Goal: Find specific page/section: Find specific page/section

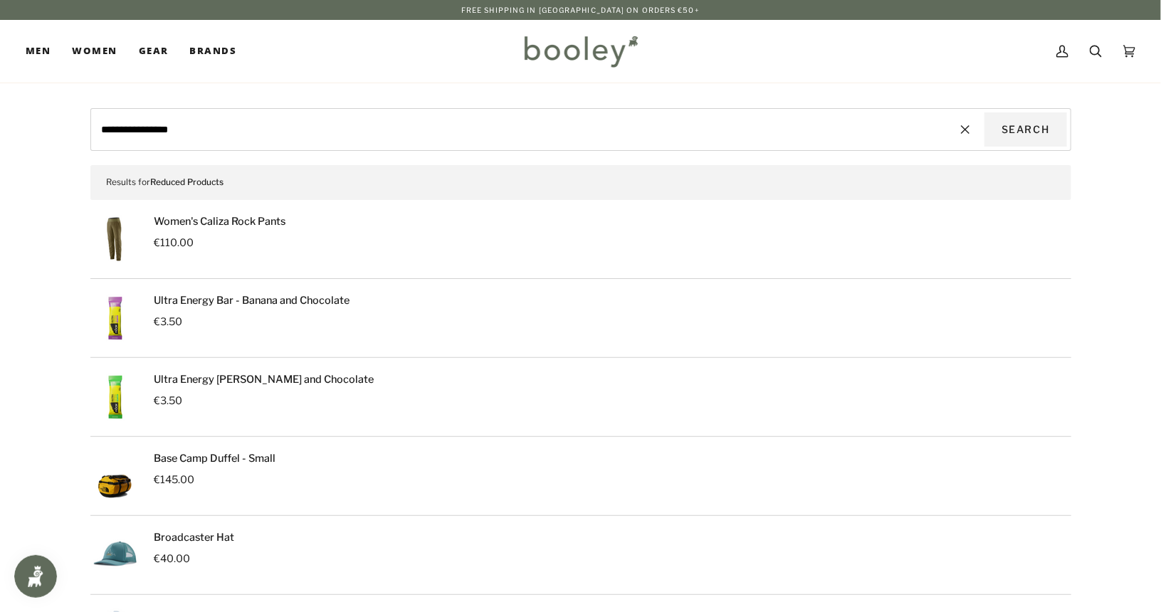
click at [583, 128] on input "**********" at bounding box center [520, 129] width 851 height 34
click at [579, 53] on img at bounding box center [580, 51] width 125 height 41
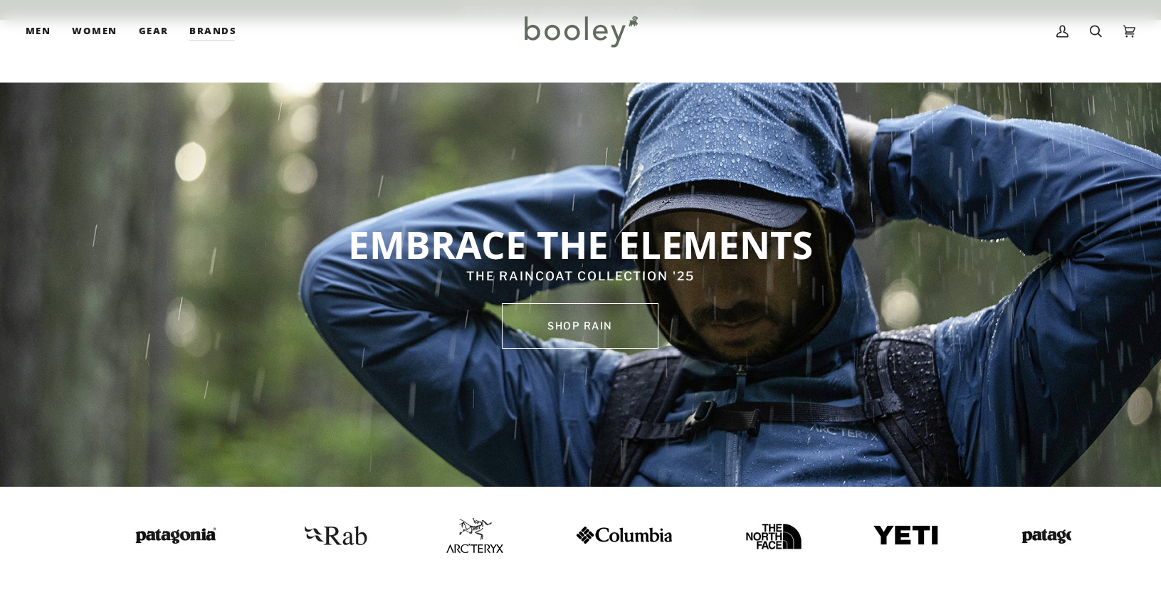
scroll to position [359, 0]
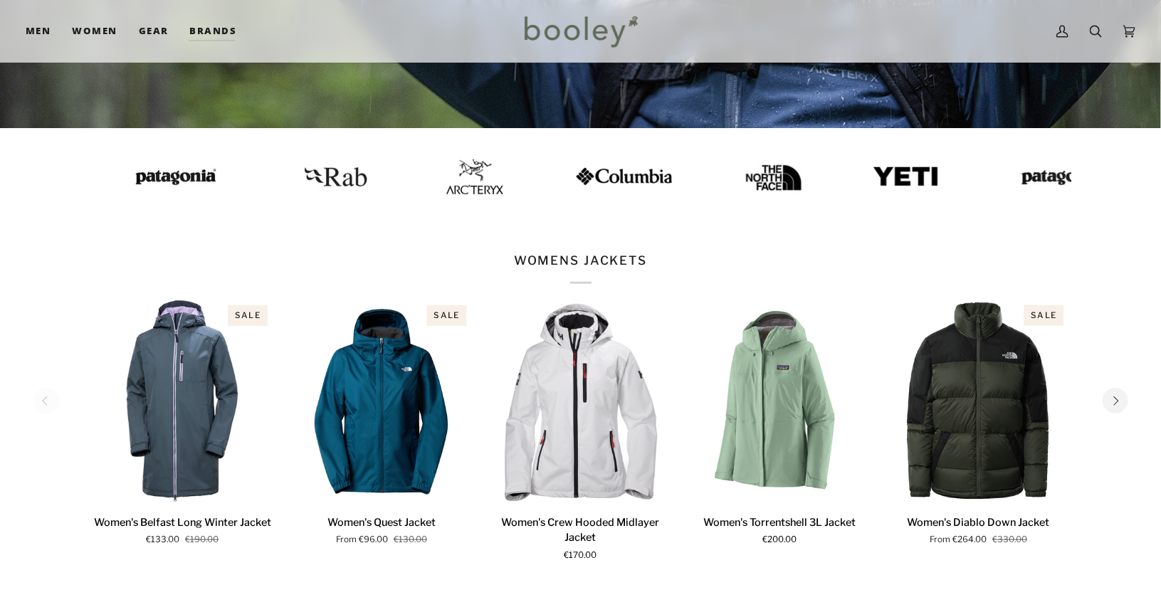
click at [339, 179] on img at bounding box center [311, 176] width 57 height 35
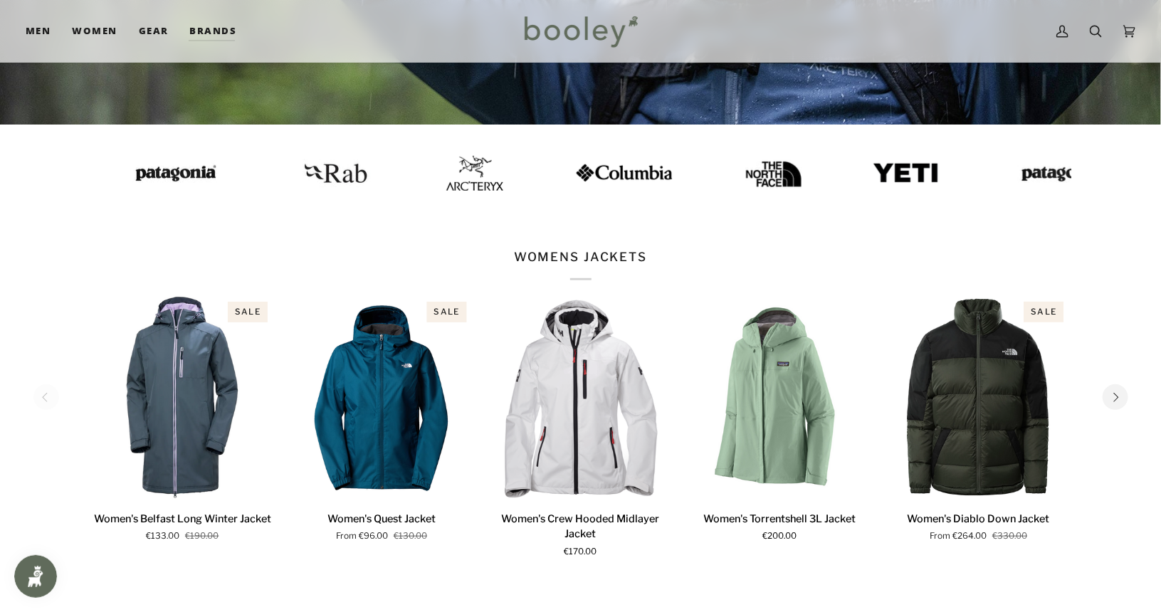
scroll to position [362, 0]
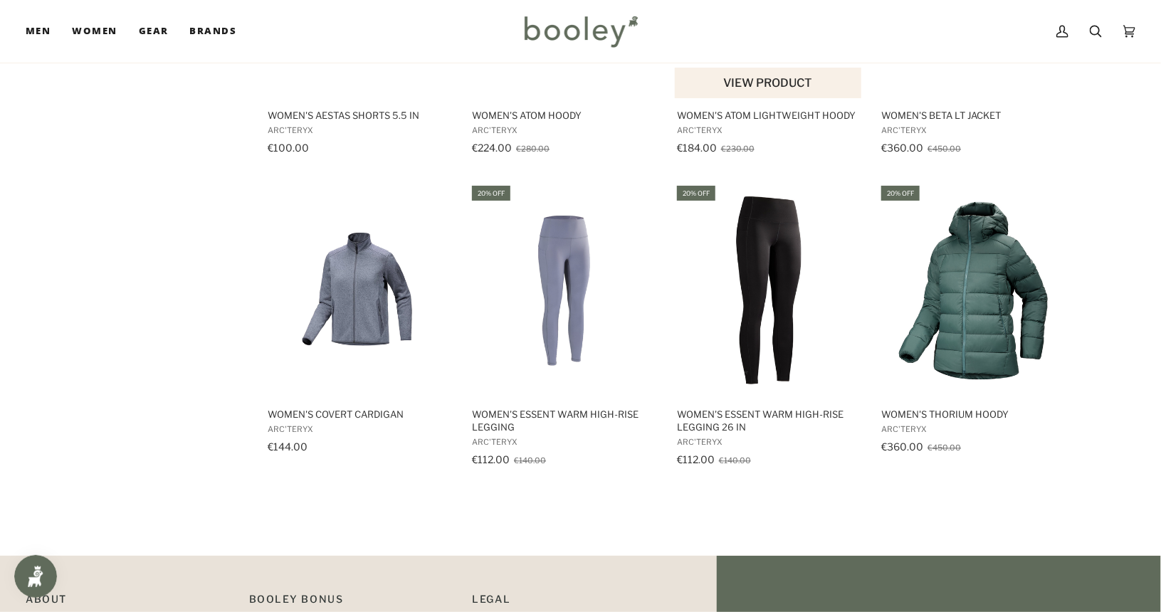
scroll to position [1401, 0]
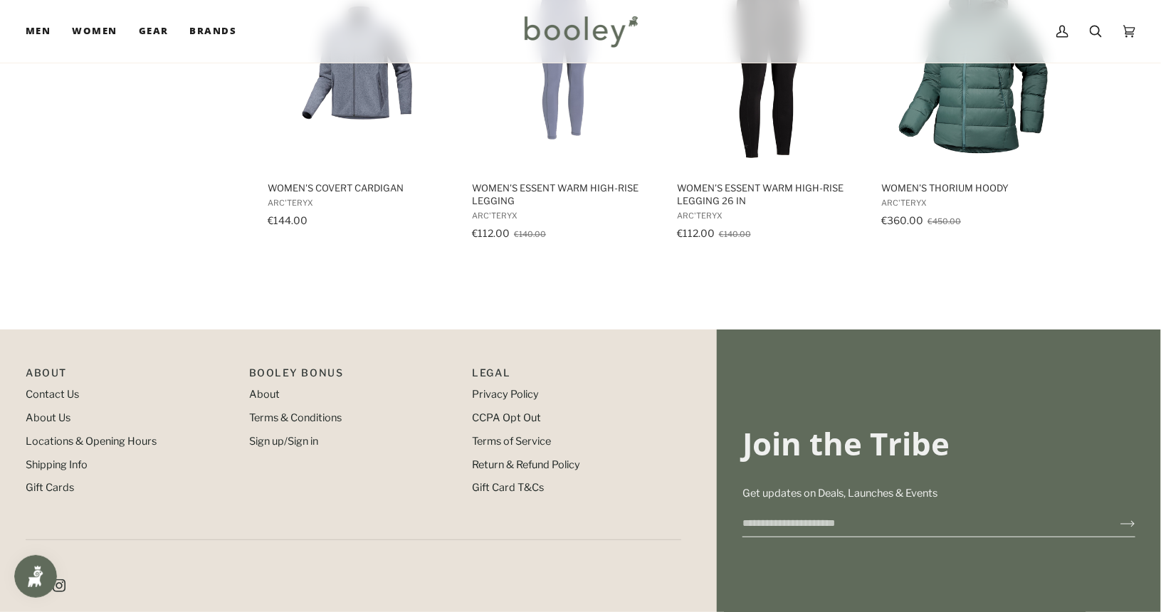
scroll to position [1632, 0]
